Goal: Check status: Check status

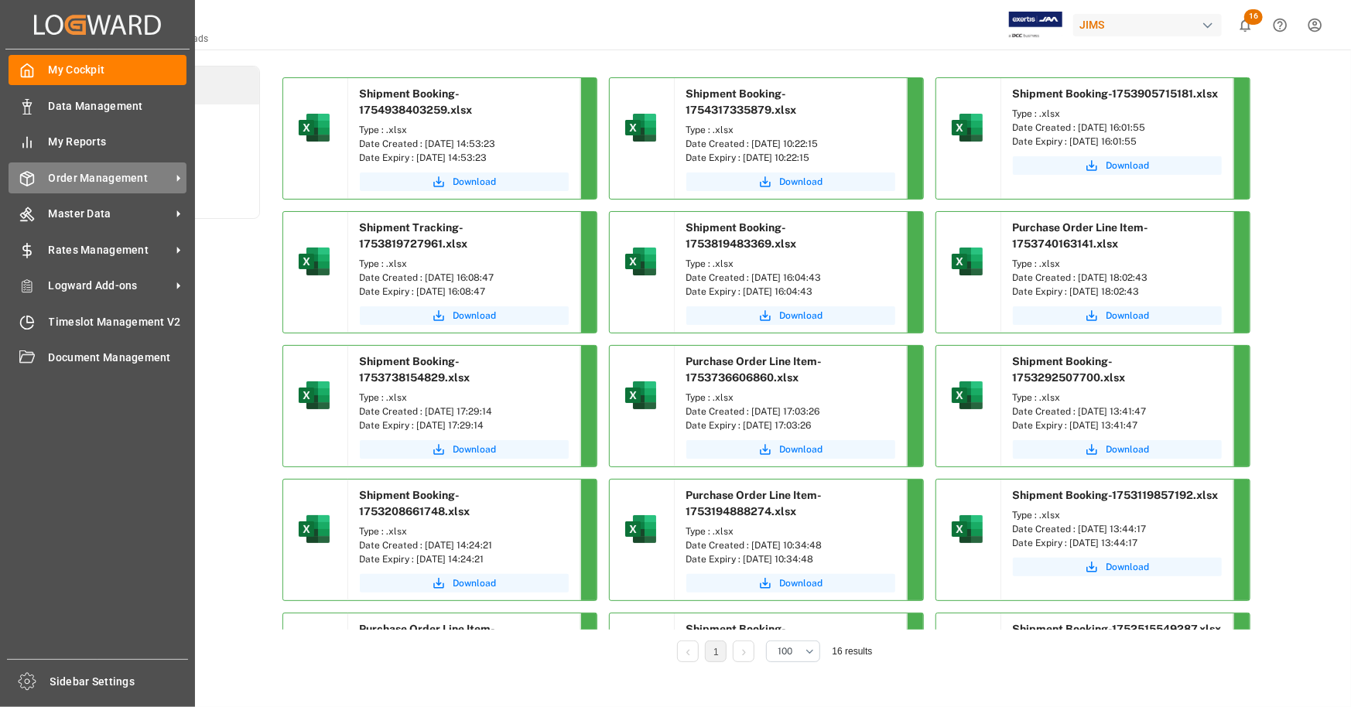
click at [73, 176] on span "Order Management" at bounding box center [110, 178] width 122 height 16
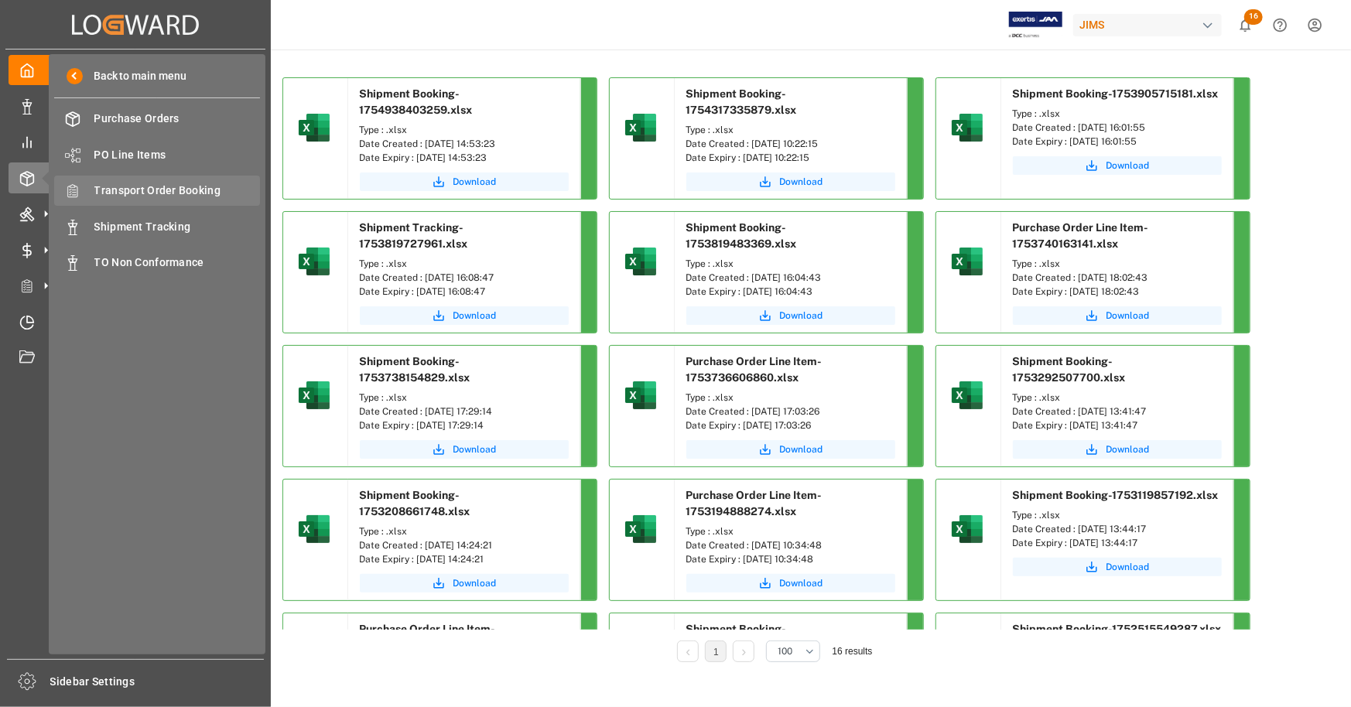
click at [163, 188] on span "Transport Order Booking" at bounding box center [177, 191] width 166 height 16
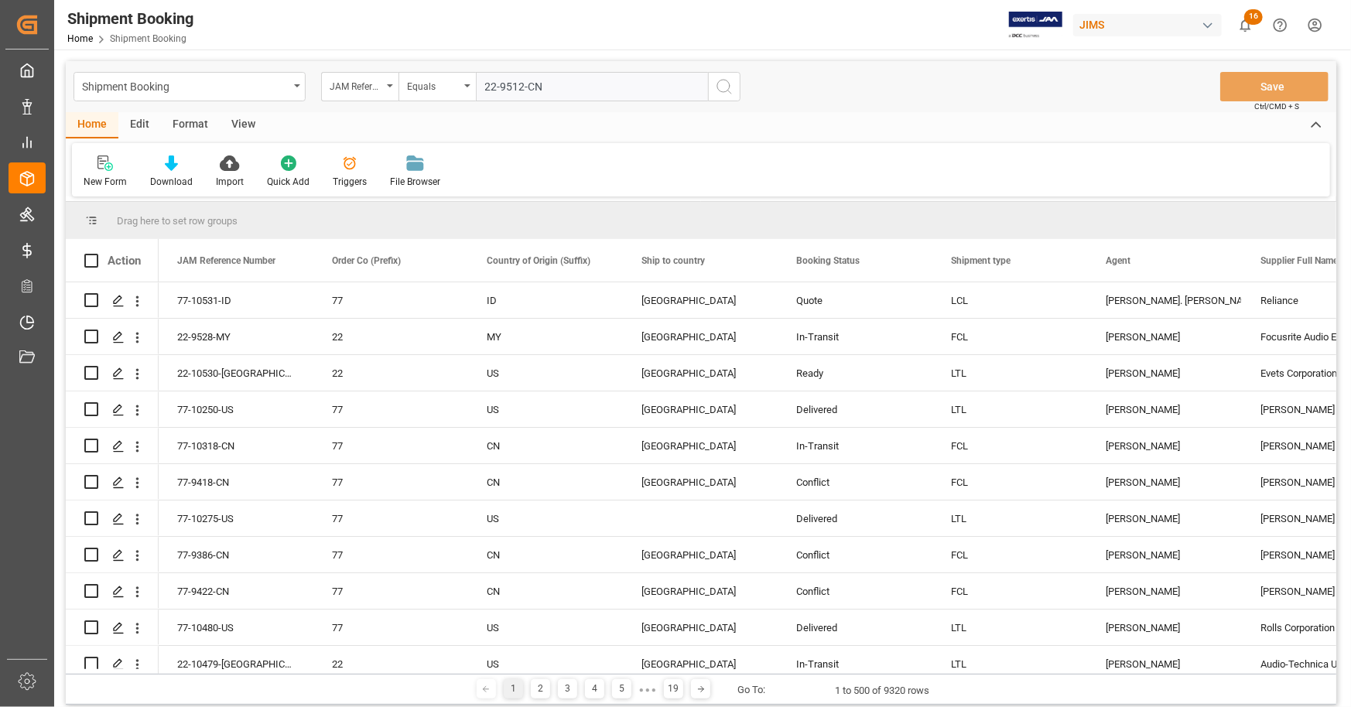
type input "22-9512-CN"
click at [727, 88] on icon "search button" at bounding box center [724, 86] width 19 height 19
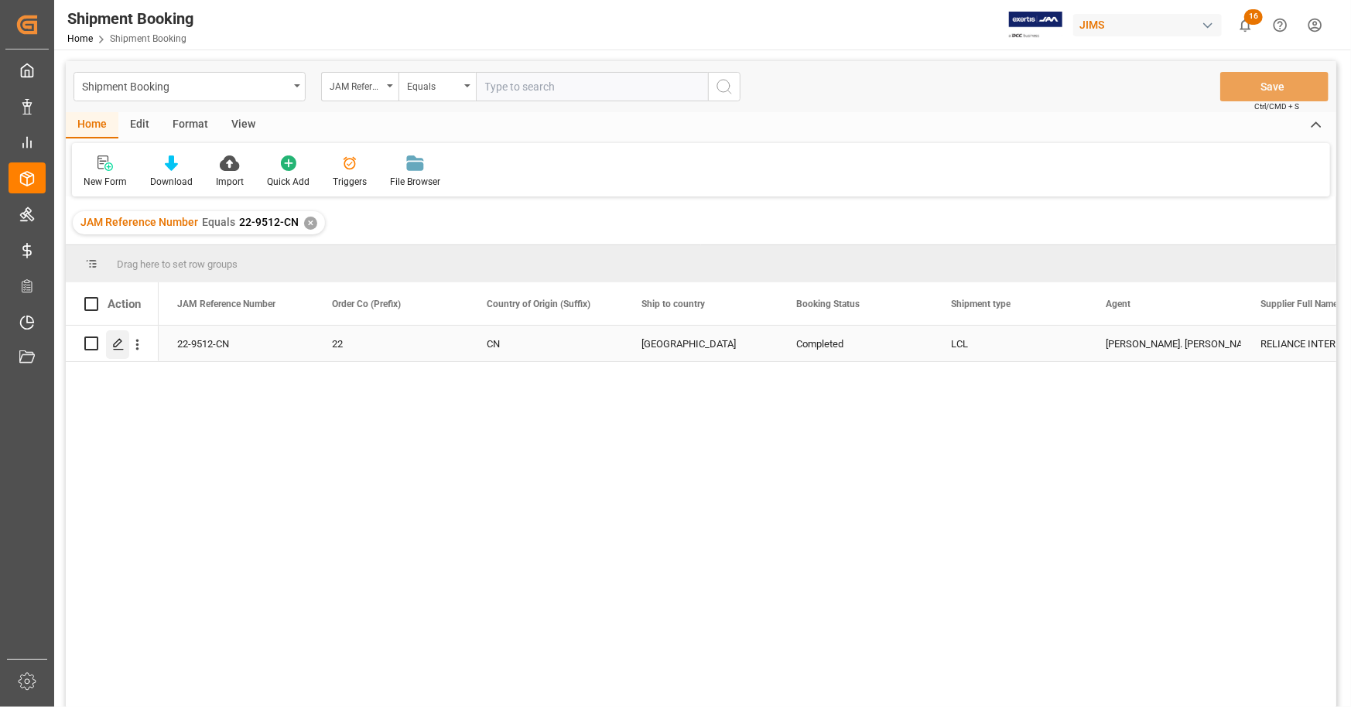
click at [114, 341] on icon "Press SPACE to select this row." at bounding box center [118, 344] width 12 height 12
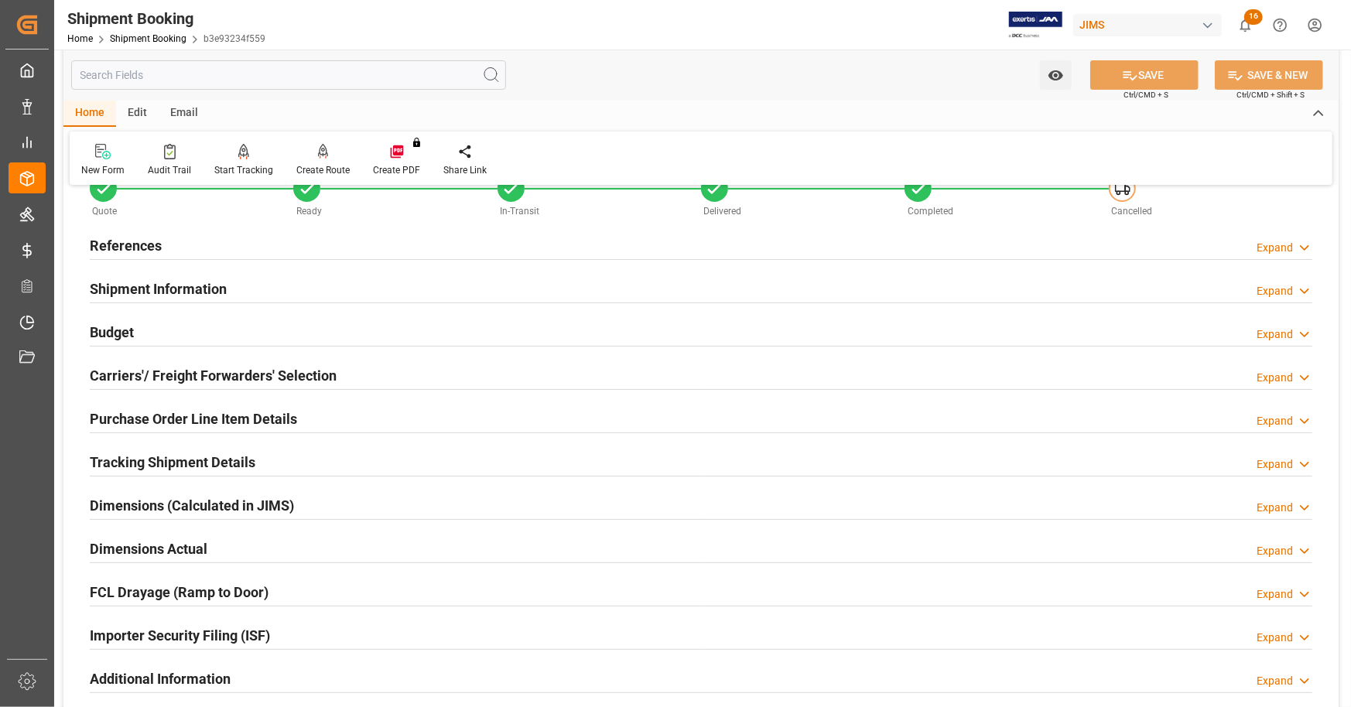
scroll to position [232, 0]
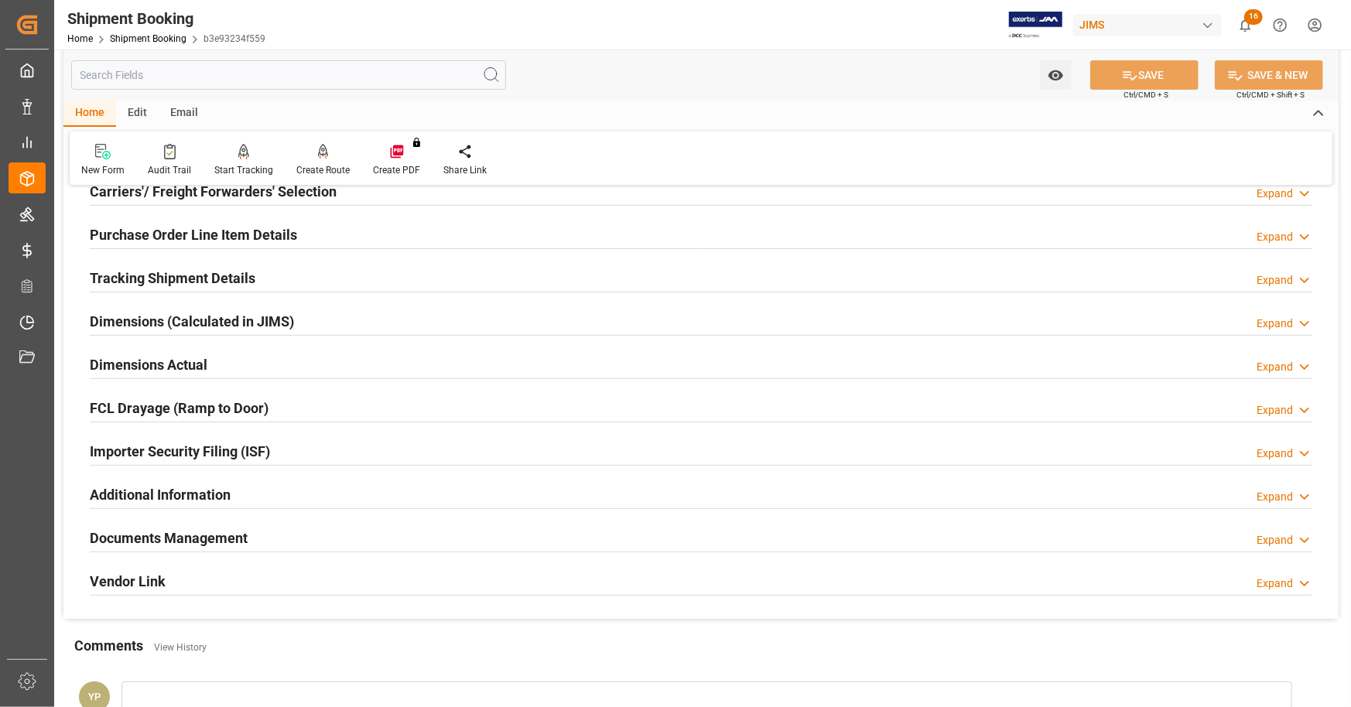
click at [211, 533] on h2 "Documents Management" at bounding box center [169, 538] width 158 height 21
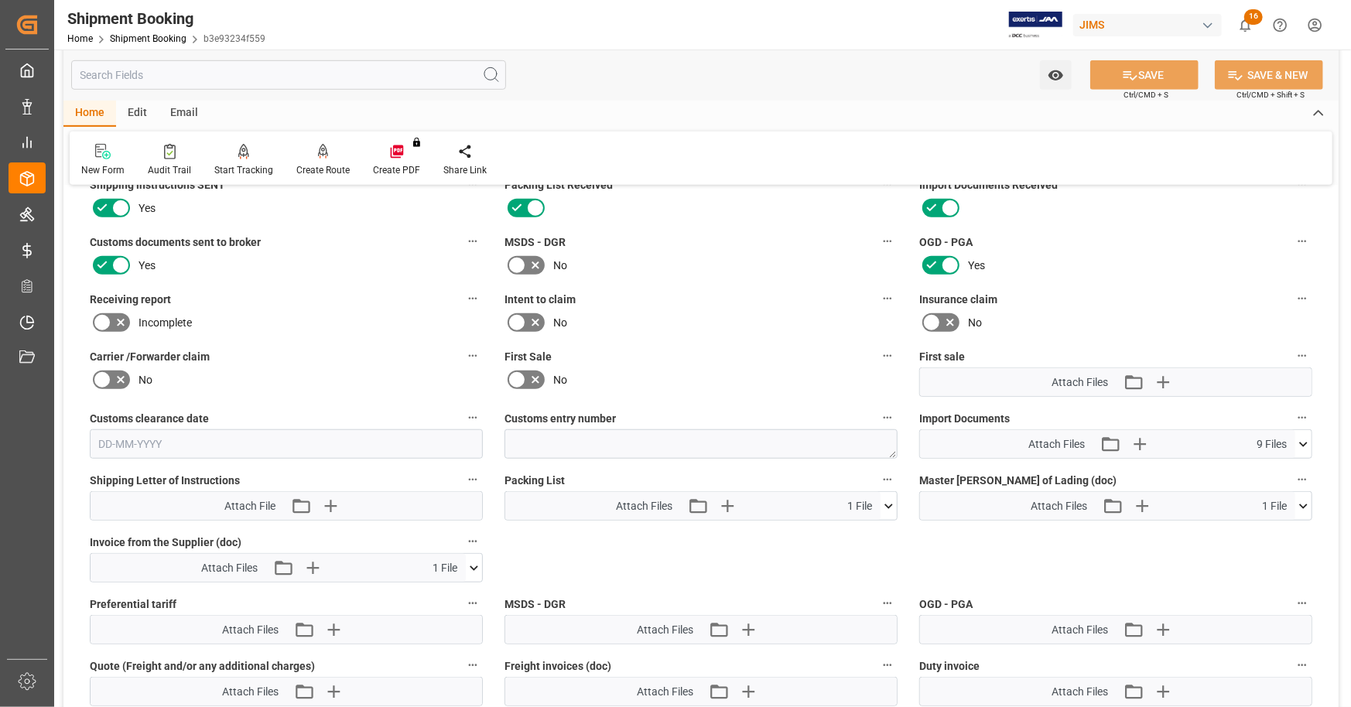
scroll to position [696, 0]
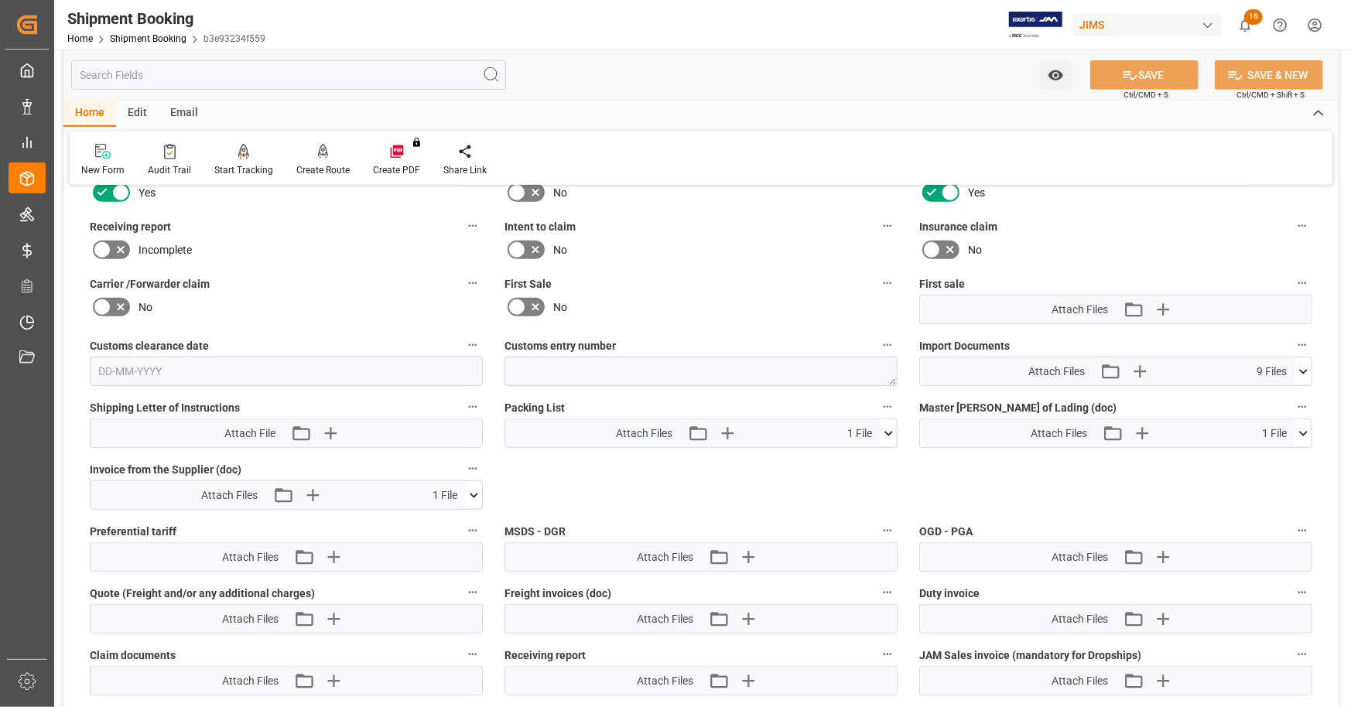
click at [1303, 367] on icon at bounding box center [1303, 372] width 16 height 16
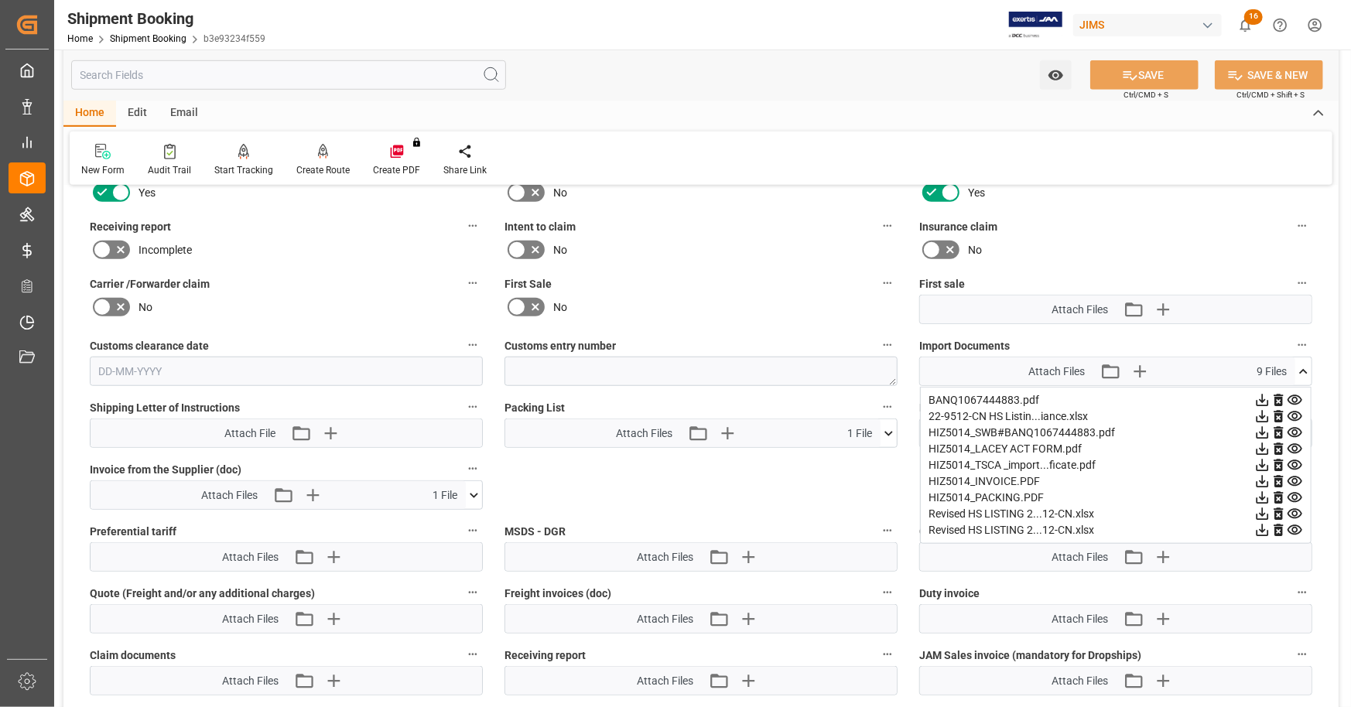
click at [1299, 371] on icon at bounding box center [1303, 372] width 16 height 16
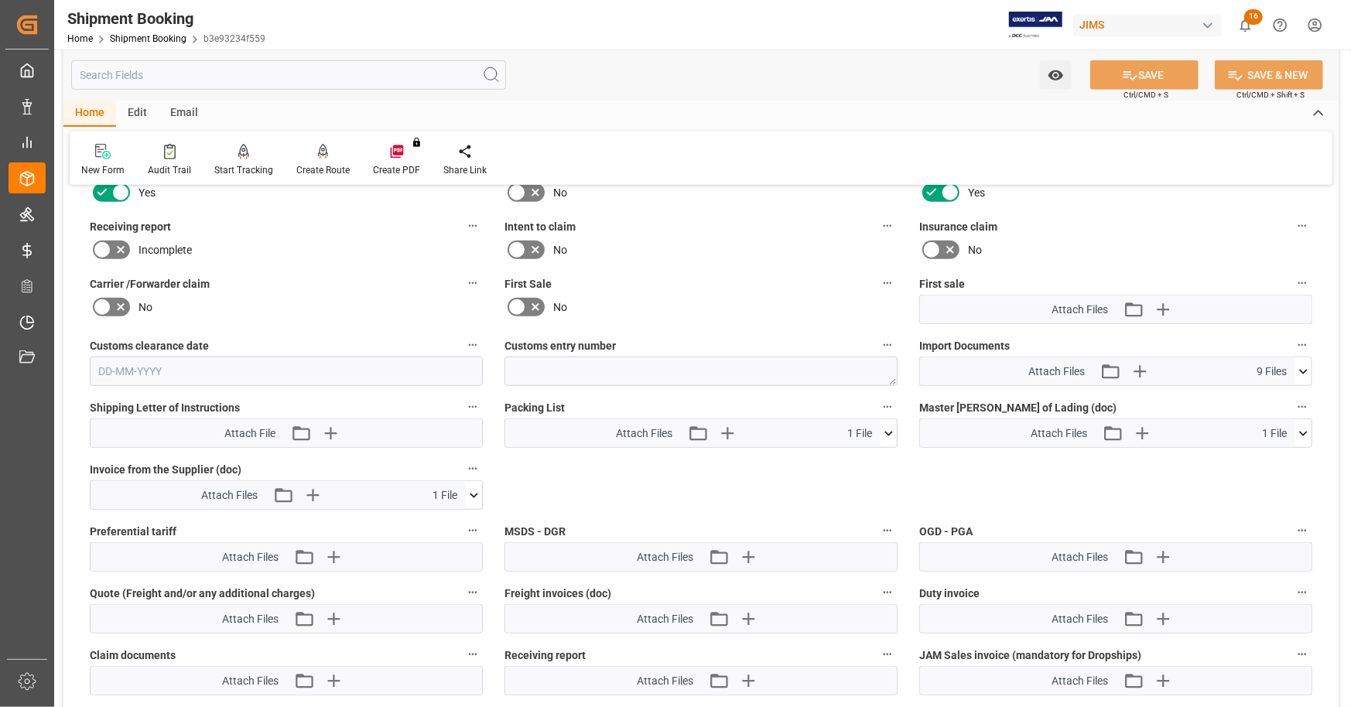
click at [1304, 429] on icon at bounding box center [1303, 434] width 16 height 16
click at [1264, 460] on icon at bounding box center [1262, 462] width 16 height 16
click at [1304, 433] on icon at bounding box center [1303, 434] width 16 height 16
click at [1307, 366] on icon at bounding box center [1303, 372] width 16 height 16
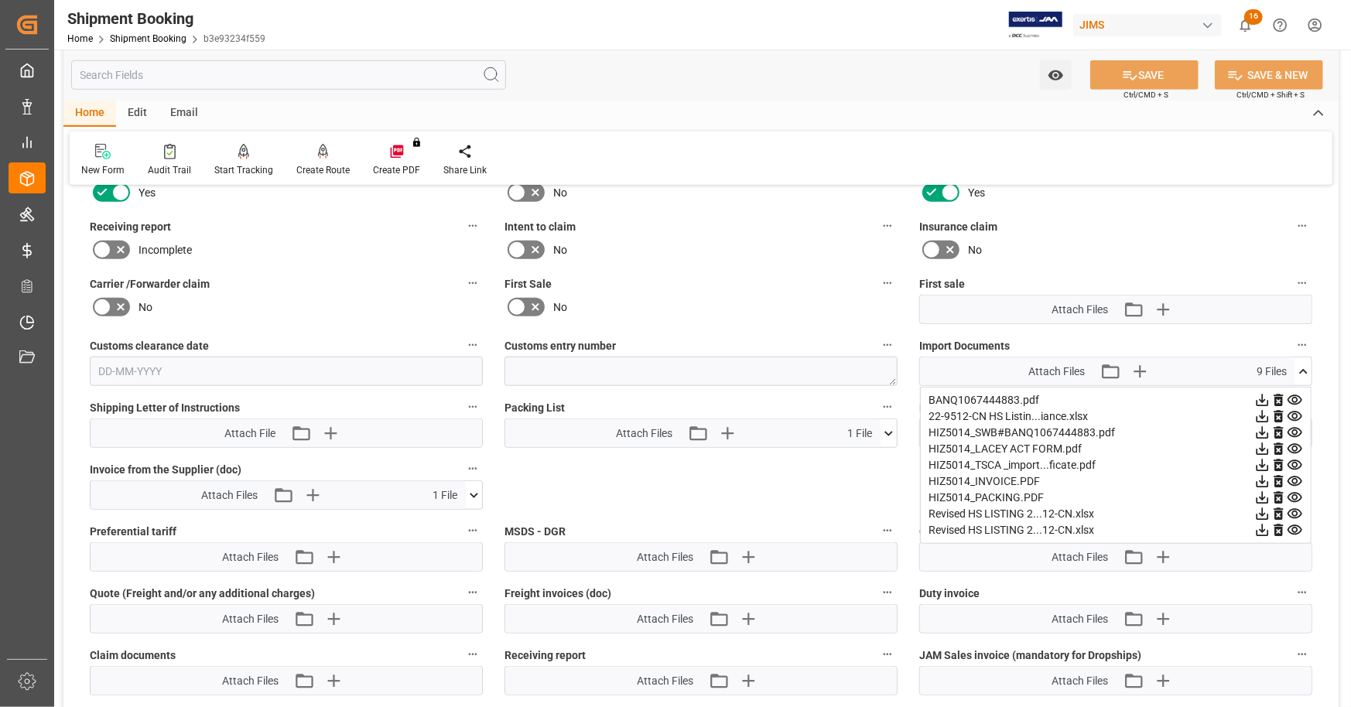
click at [1263, 525] on icon at bounding box center [1263, 531] width 12 height 12
